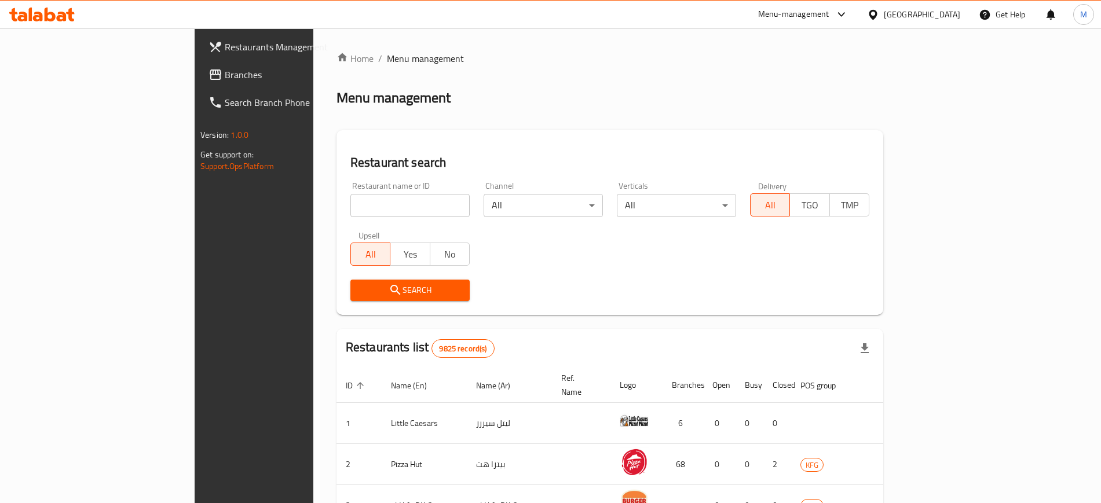
click at [350, 212] on input "search" at bounding box center [409, 205] width 119 height 23
click at [350, 206] on input "search" at bounding box center [409, 205] width 119 height 23
type input "tap bakery"
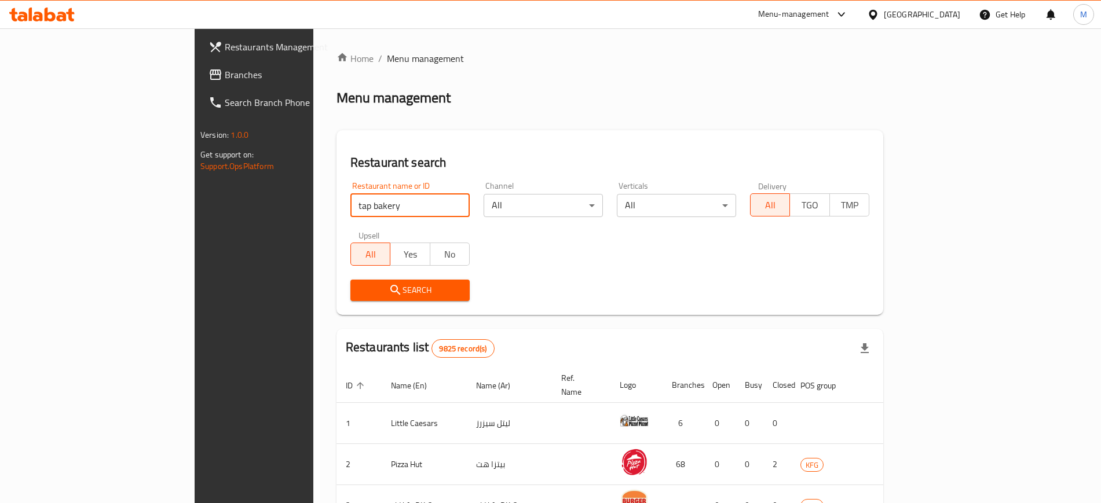
click button "Search" at bounding box center [409, 290] width 119 height 21
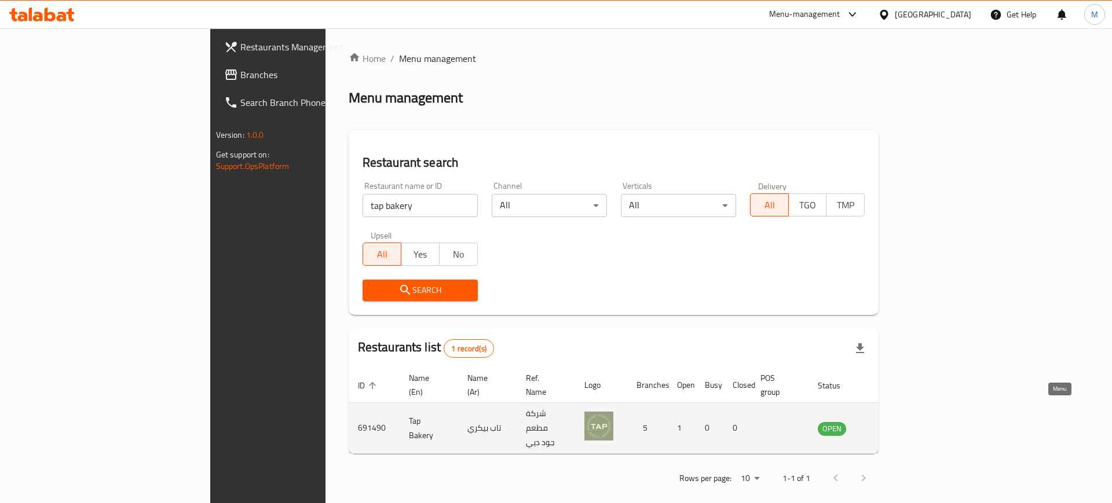
click at [892, 424] on icon "enhanced table" at bounding box center [885, 429] width 13 height 10
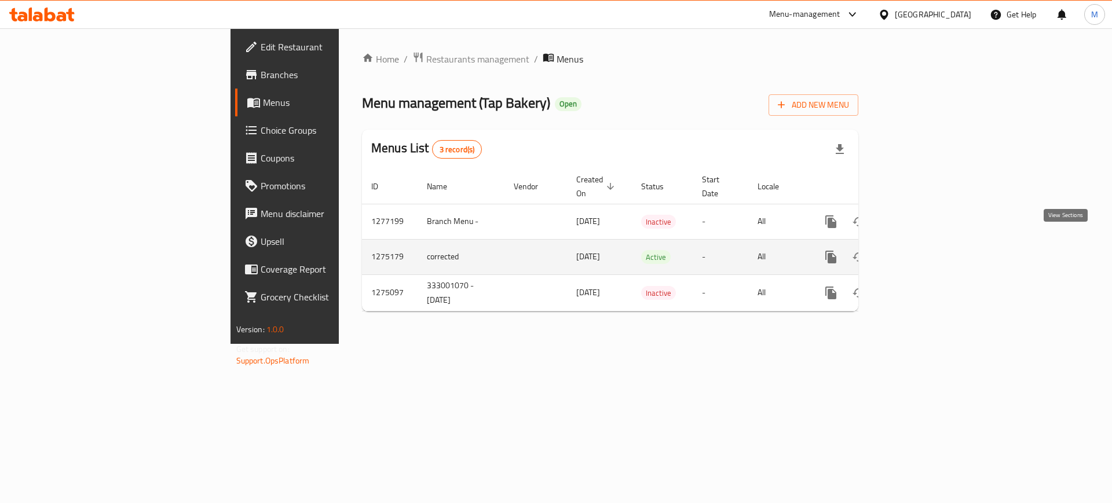
click at [921, 250] on icon "enhanced table" at bounding box center [914, 257] width 14 height 14
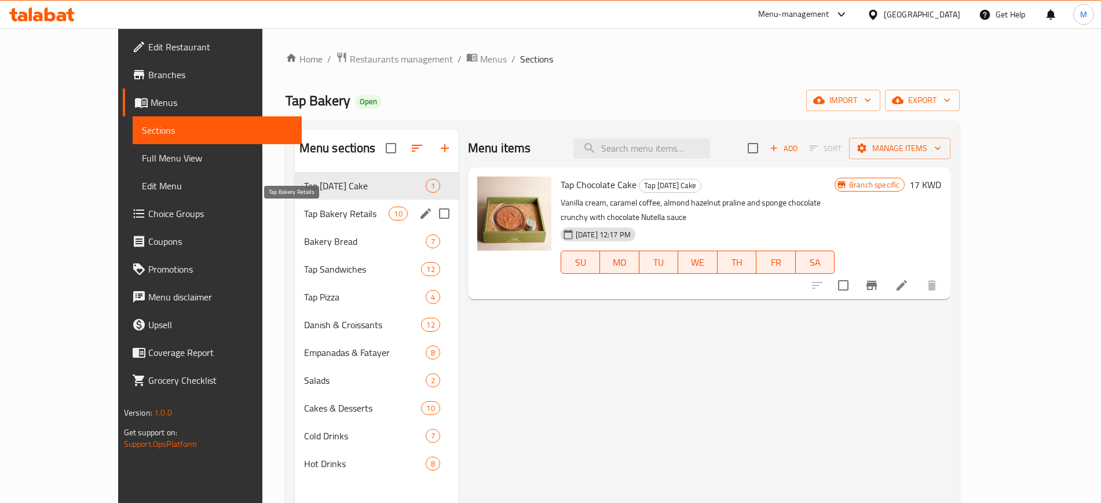
click at [316, 209] on span "Tap Bakery Retails" at bounding box center [346, 214] width 85 height 14
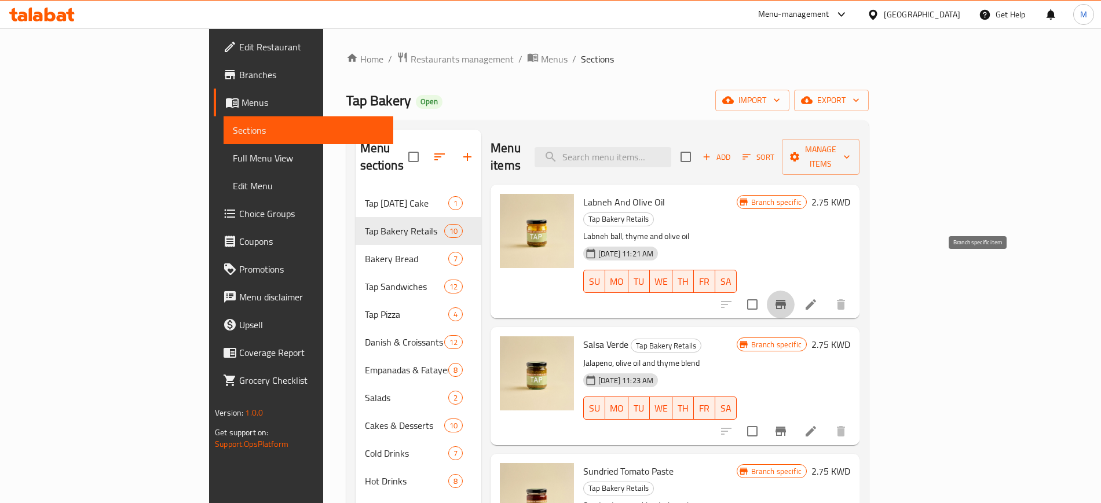
click at [787, 298] on icon "Branch-specific-item" at bounding box center [781, 305] width 14 height 14
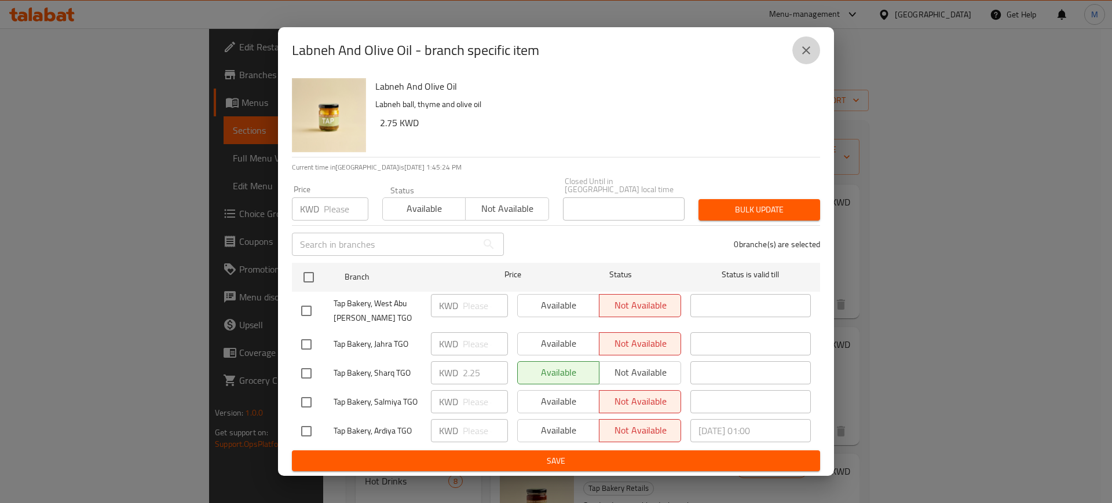
click at [802, 54] on icon "close" at bounding box center [806, 50] width 14 height 14
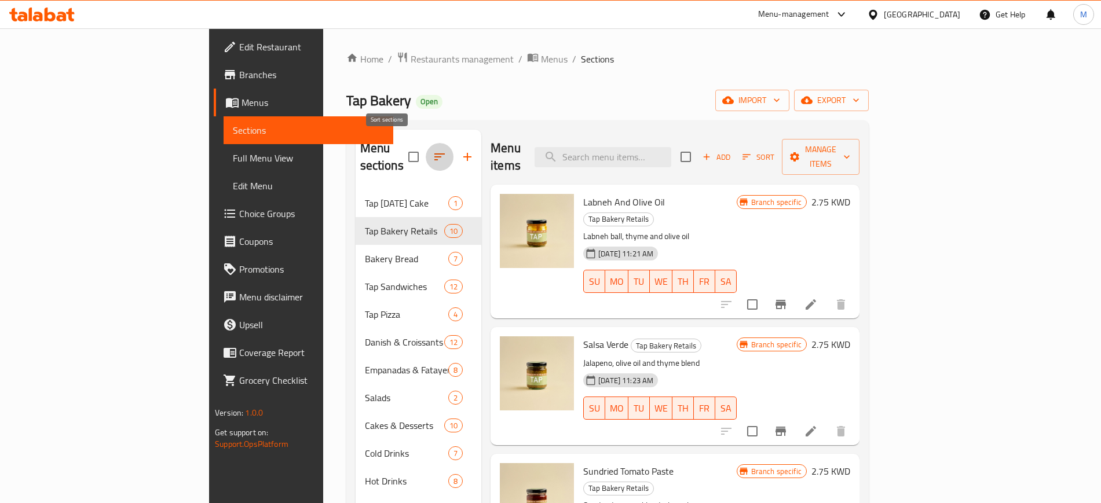
click at [434, 153] on icon "button" at bounding box center [439, 156] width 10 height 7
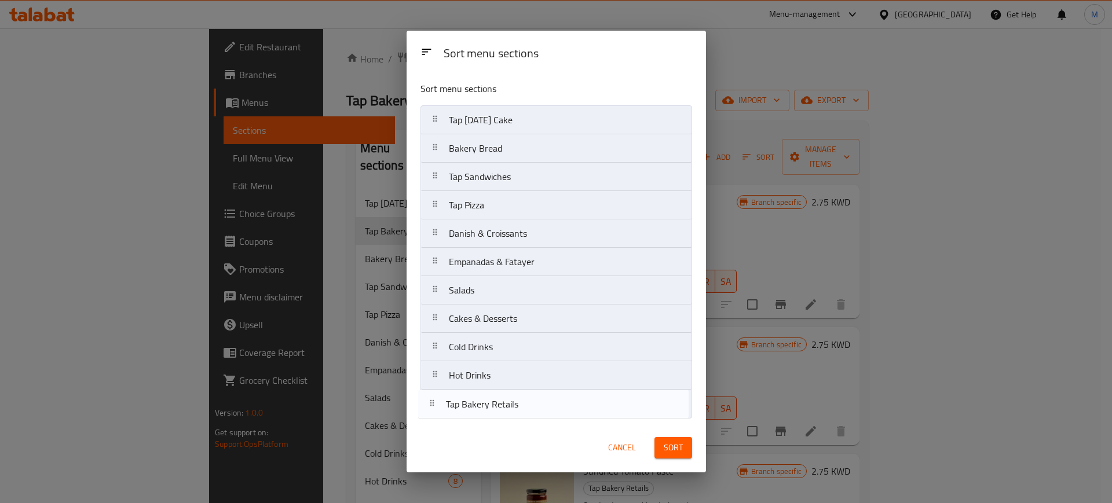
drag, startPoint x: 546, startPoint y: 152, endPoint x: 543, endPoint y: 410, distance: 257.7
click at [543, 410] on nav "Tap [DATE] Cake Tap Bakery Retails Bakery Bread Tap Sandwiches Tap Pizza Danish…" at bounding box center [556, 261] width 272 height 313
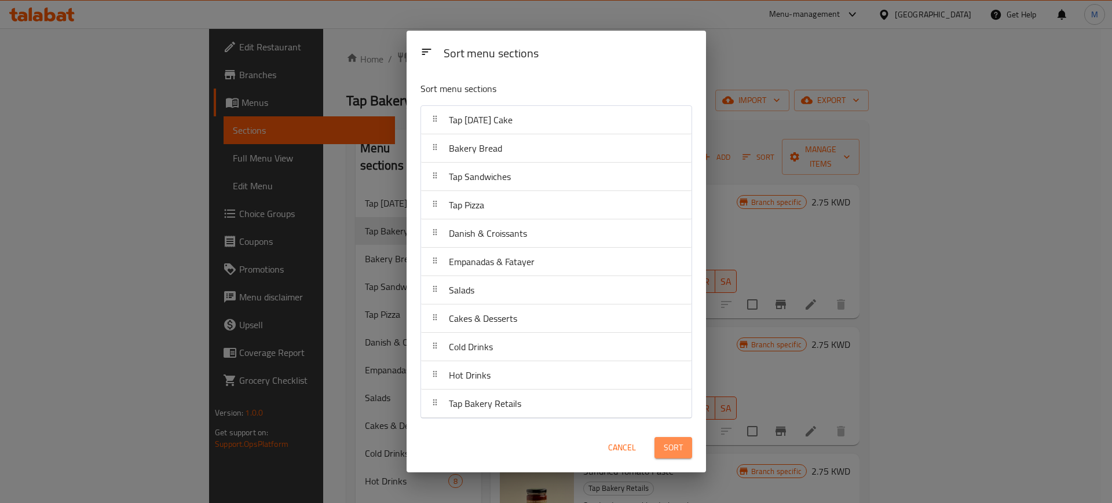
click at [672, 446] on span "Sort" at bounding box center [673, 448] width 19 height 14
